Goal: Task Accomplishment & Management: Manage account settings

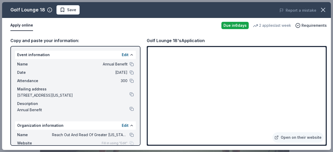
scroll to position [78, 0]
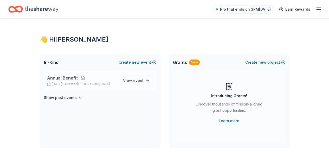
click at [66, 78] on span "Annual Benefit" at bounding box center [62, 78] width 31 height 6
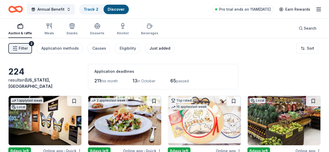
click at [159, 50] on div "Just added" at bounding box center [159, 48] width 21 height 6
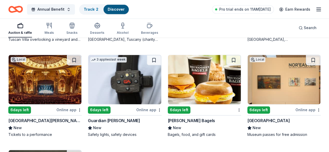
scroll to position [186, 0]
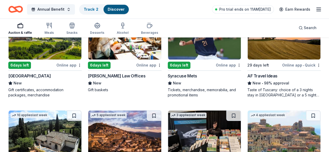
click at [316, 9] on line "button" at bounding box center [318, 9] width 4 height 0
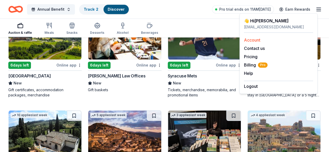
click at [251, 41] on link "Account" at bounding box center [252, 39] width 16 height 5
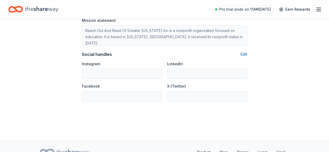
scroll to position [367, 0]
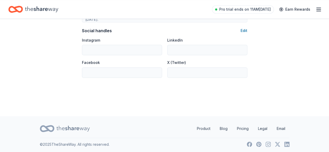
click at [315, 10] on icon "button" at bounding box center [318, 9] width 6 height 6
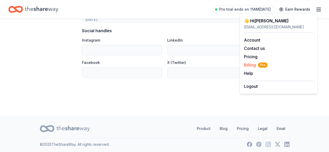
click at [252, 63] on span "Billing Pro" at bounding box center [256, 65] width 24 height 6
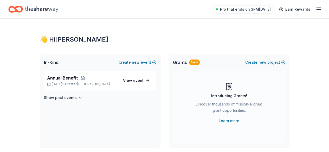
click at [315, 8] on icon "button" at bounding box center [318, 9] width 6 height 6
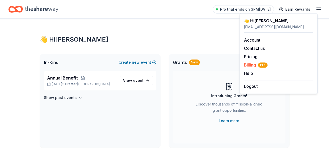
click at [256, 65] on span "Billing Pro" at bounding box center [256, 65] width 24 height 6
